Goal: Check status: Check status

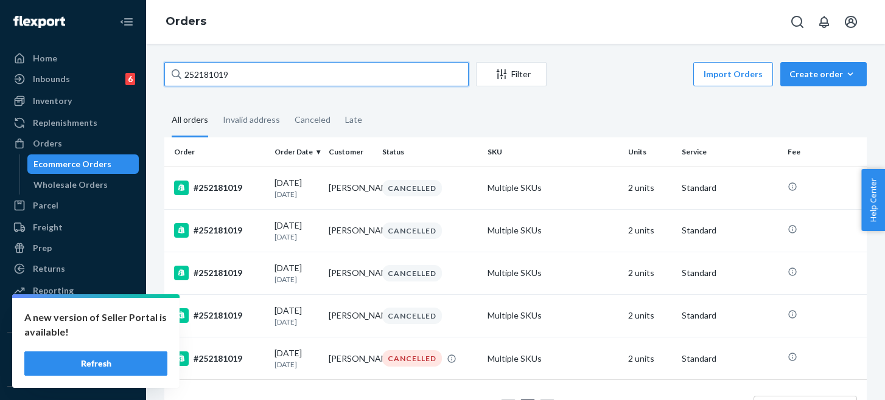
click at [209, 74] on input "252181019" at bounding box center [316, 74] width 304 height 24
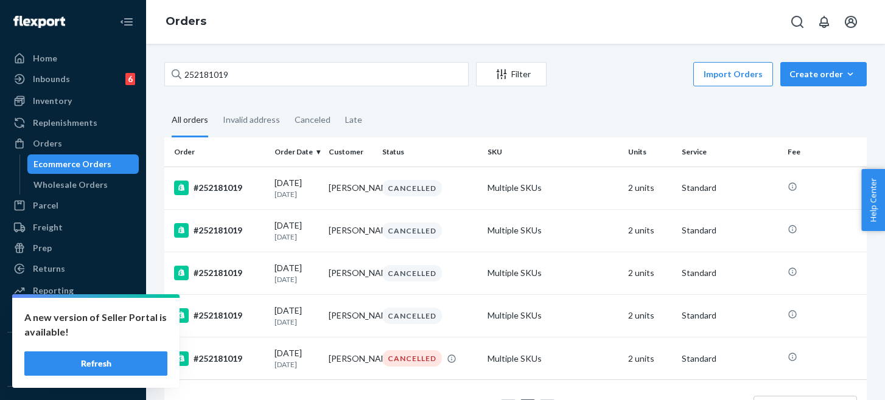
click at [136, 356] on button "Refresh" at bounding box center [95, 364] width 143 height 24
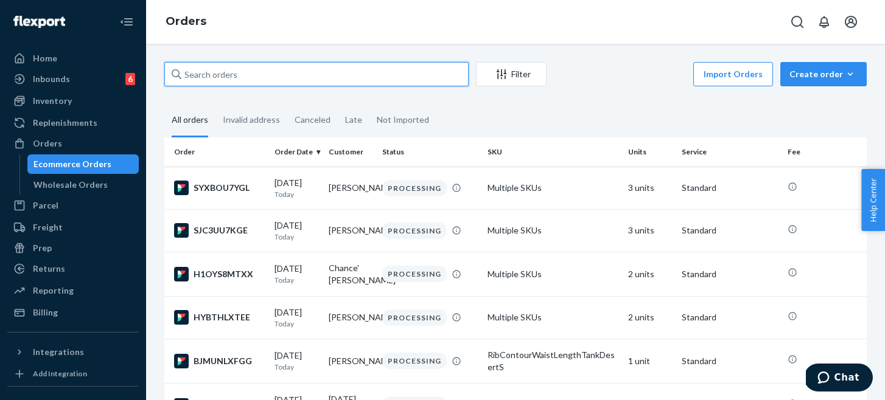
click at [224, 72] on input "text" at bounding box center [316, 74] width 304 height 24
paste input "252181019"
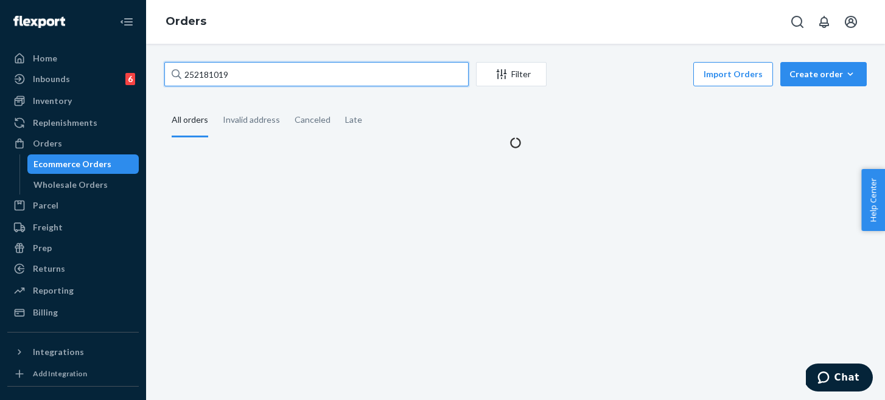
type input "252181019"
